Goal: Task Accomplishment & Management: Use online tool/utility

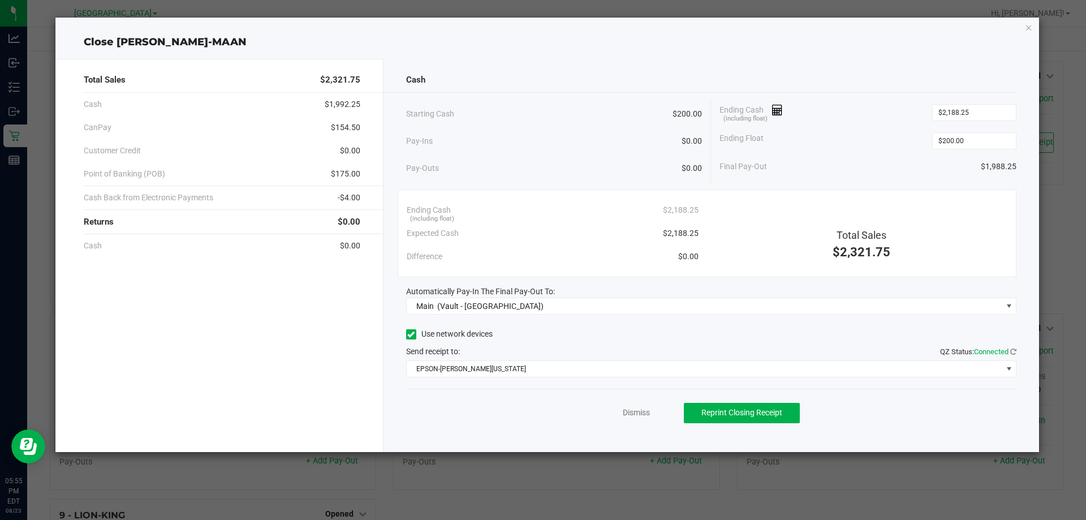
scroll to position [170, 0]
click at [634, 412] on link "Dismiss" at bounding box center [636, 413] width 27 height 12
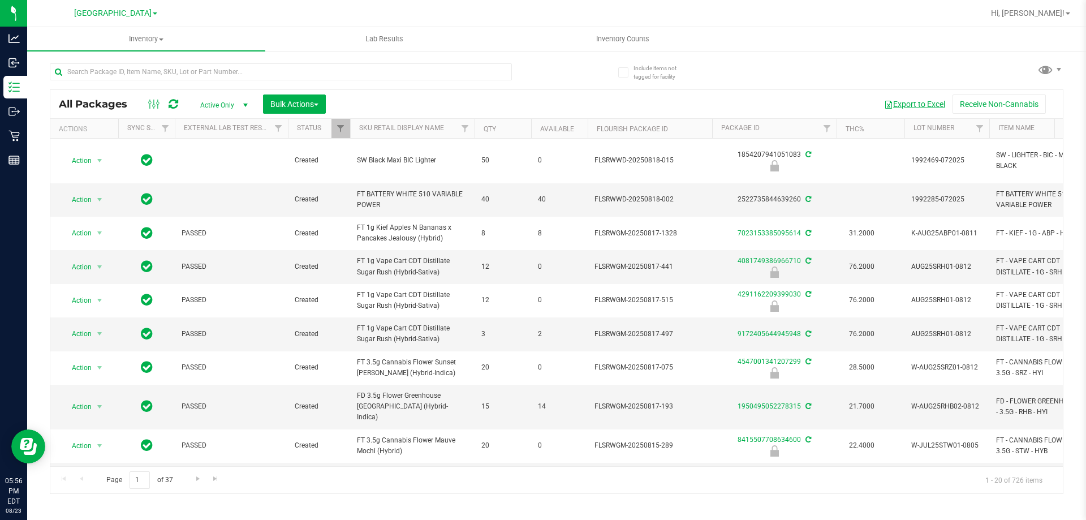
click at [936, 101] on button "Export to Excel" at bounding box center [915, 103] width 76 height 19
